Goal: Information Seeking & Learning: Learn about a topic

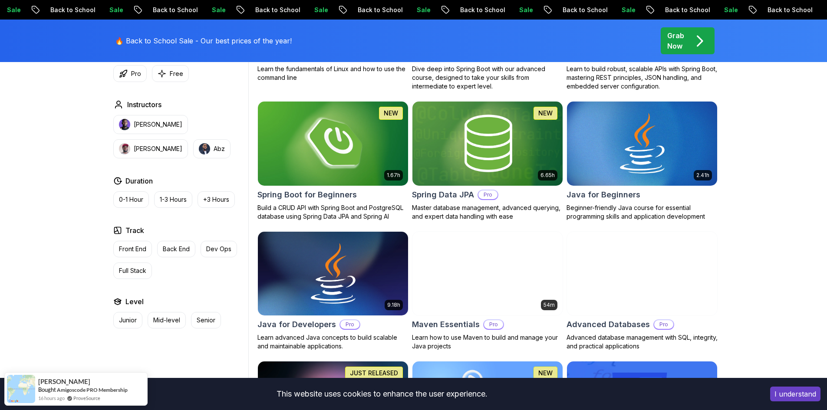
scroll to position [507, 0]
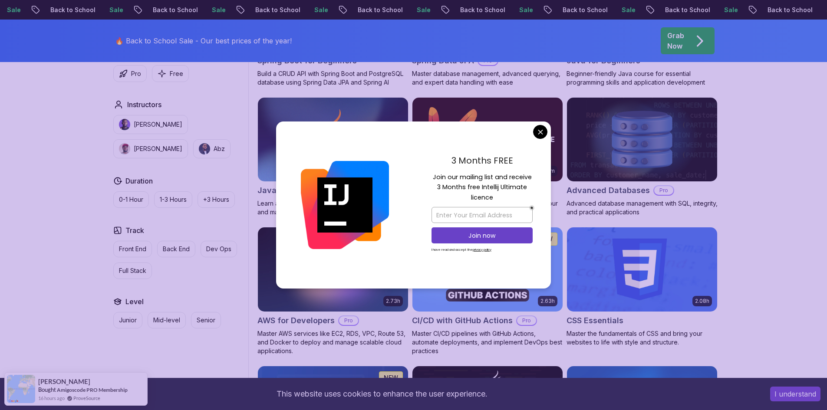
click at [547, 134] on div "3 Months FREE Join our mailing list and receive 3 Months free Intellij Ultimate…" at bounding box center [482, 206] width 138 height 168
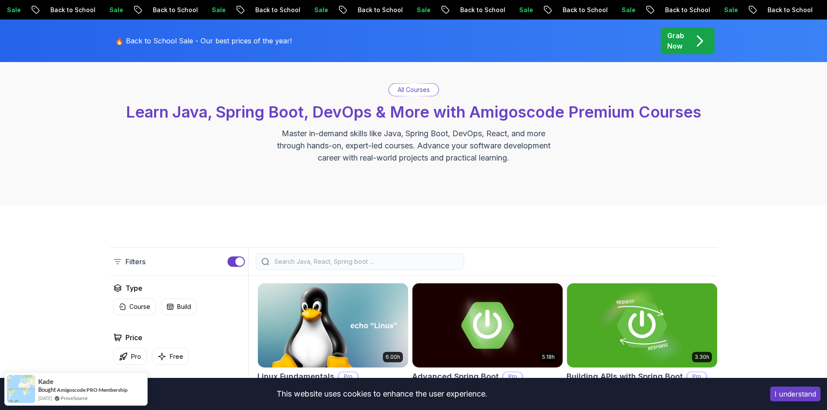
scroll to position [0, 0]
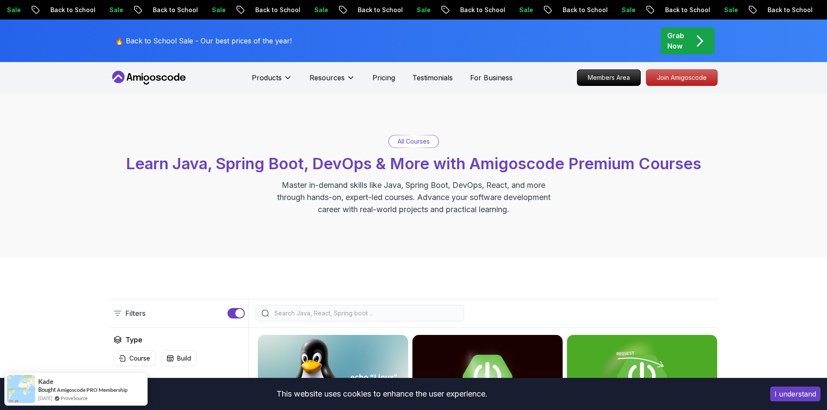
click at [147, 77] on icon at bounding box center [146, 78] width 6 height 5
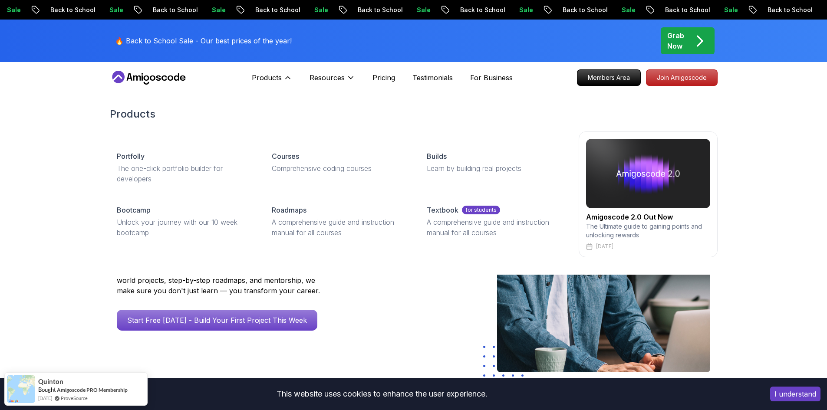
click at [648, 225] on p "The Ultimate guide to gaining points and unlocking rewards" at bounding box center [648, 230] width 124 height 17
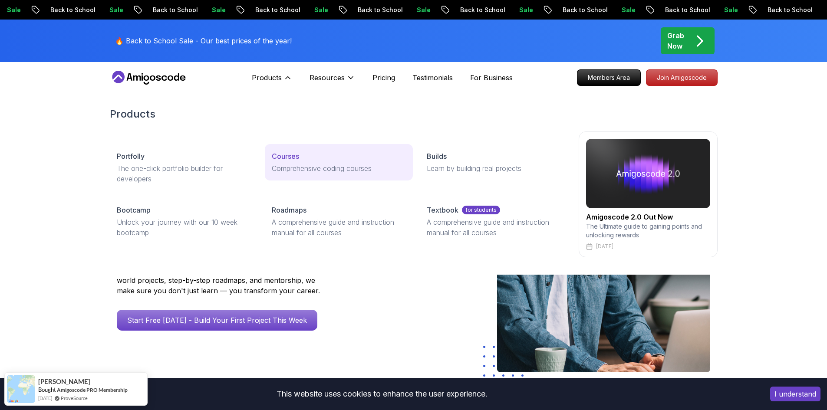
click at [287, 160] on p "Courses" at bounding box center [285, 156] width 27 height 10
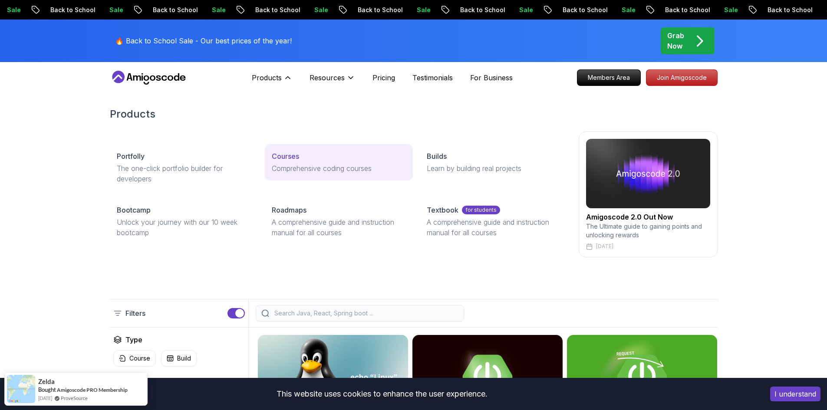
click at [286, 157] on p "Courses" at bounding box center [285, 156] width 27 height 10
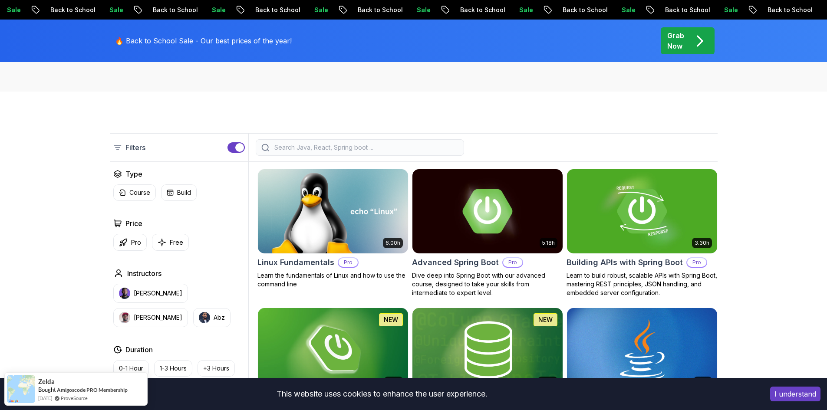
scroll to position [145, 0]
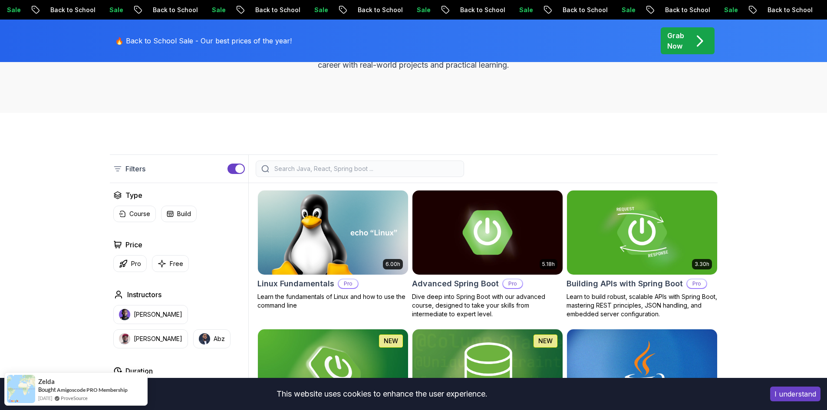
click at [312, 167] on input "search" at bounding box center [366, 169] width 186 height 9
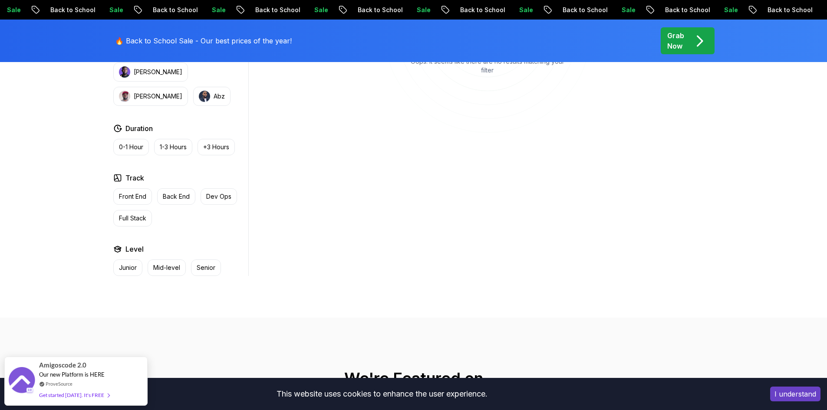
scroll to position [145, 0]
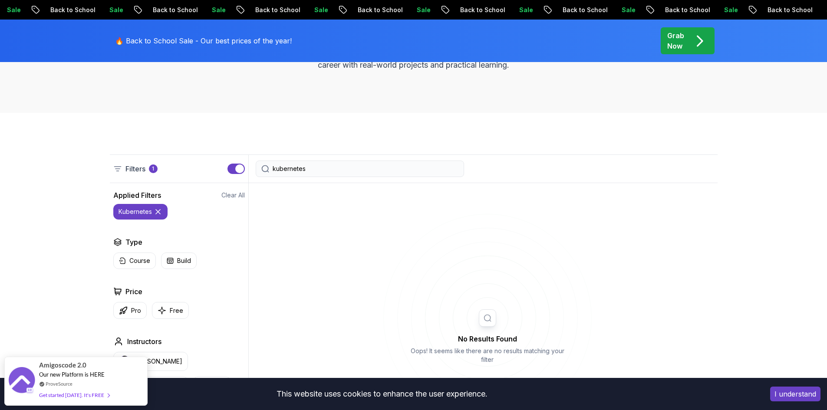
click at [329, 171] on input "kubernetes" at bounding box center [366, 169] width 186 height 9
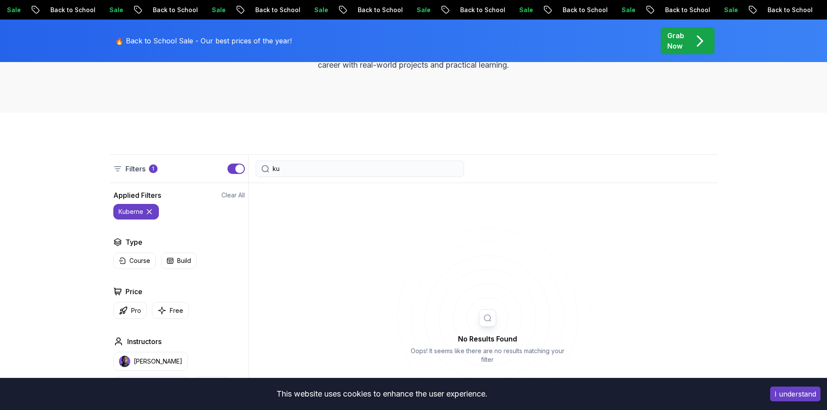
type input "k"
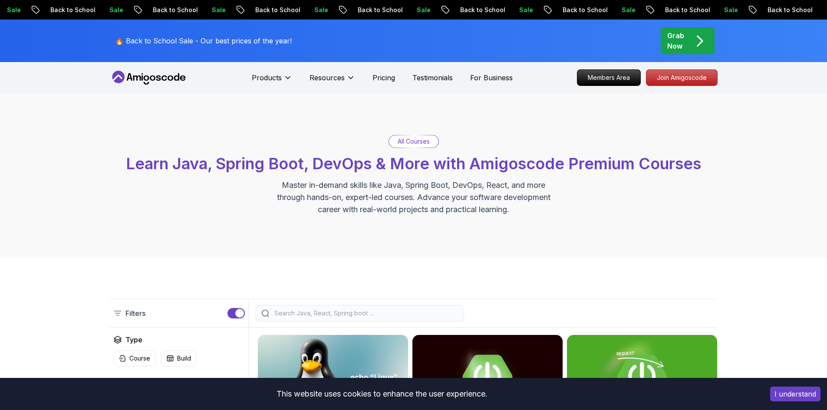
click at [156, 73] on icon at bounding box center [149, 78] width 78 height 14
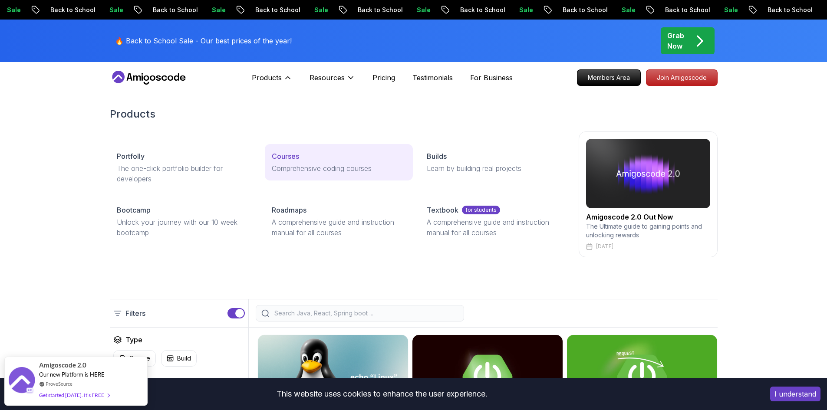
click at [313, 163] on p "Comprehensive coding courses" at bounding box center [339, 168] width 134 height 10
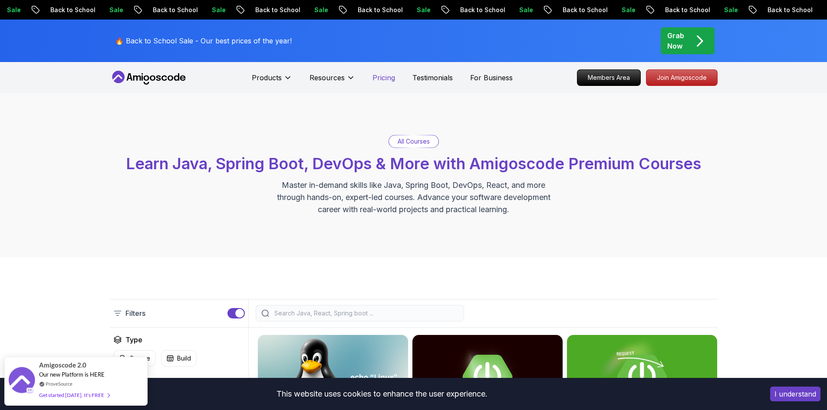
click at [381, 78] on p "Pricing" at bounding box center [383, 77] width 23 height 10
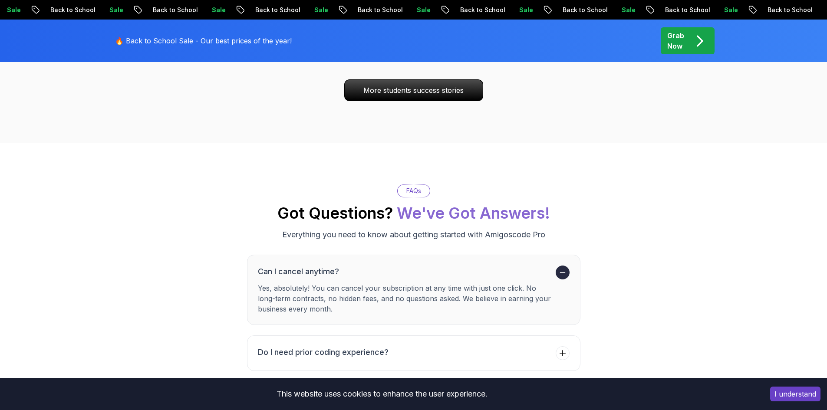
scroll to position [3038, 0]
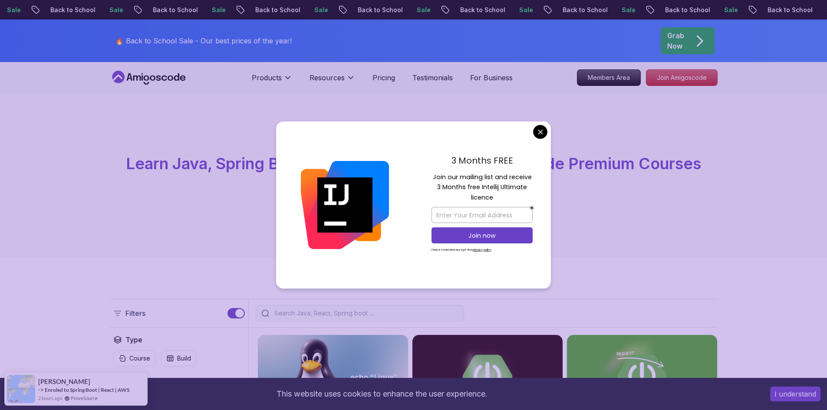
drag, startPoint x: 536, startPoint y: 139, endPoint x: 540, endPoint y: 132, distance: 8.3
click at [535, 137] on div "3 Months FREE Join our mailing list and receive 3 Months free Intellij Ultimate…" at bounding box center [413, 206] width 275 height 168
